Goal: Task Accomplishment & Management: Manage account settings

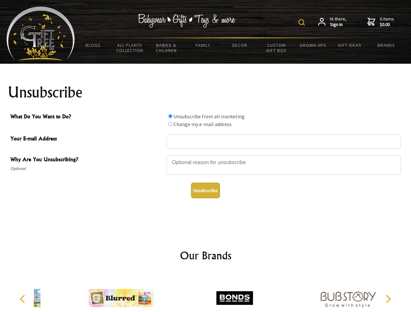
click at [302, 22] on img at bounding box center [301, 22] width 7 height 7
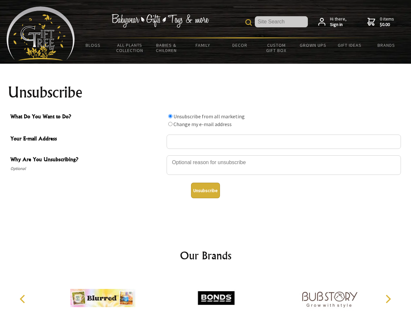
click at [205, 155] on div at bounding box center [283, 166] width 234 height 23
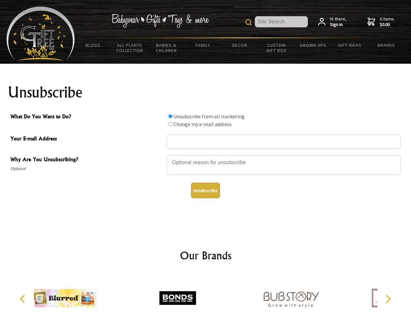
click at [170, 116] on input "What Do You Want to Do?" at bounding box center [170, 116] width 4 height 4
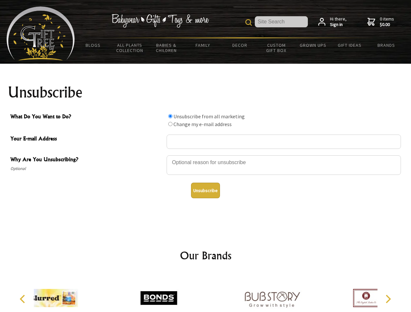
click at [170, 124] on input "What Do You Want to Do?" at bounding box center [170, 124] width 4 height 4
radio input "true"
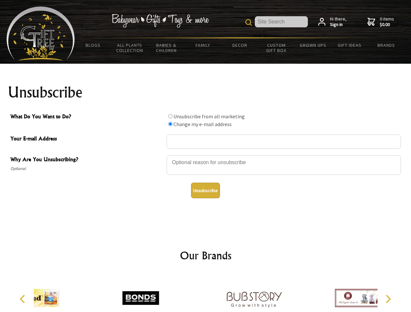
click at [205, 190] on button "Unsubscribe" at bounding box center [205, 191] width 29 height 16
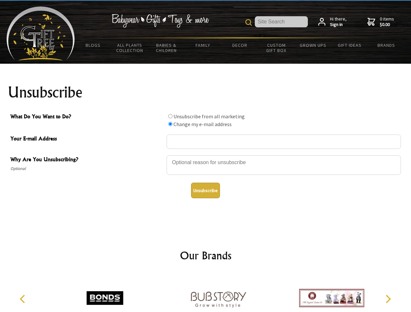
click at [205, 293] on img at bounding box center [218, 298] width 65 height 49
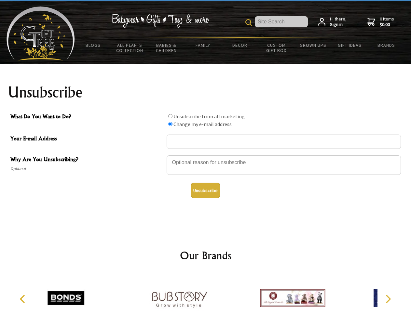
click at [23, 299] on icon "Previous" at bounding box center [23, 299] width 8 height 8
click at [387, 299] on icon "Next" at bounding box center [387, 299] width 8 height 8
